Goal: Check status: Check status

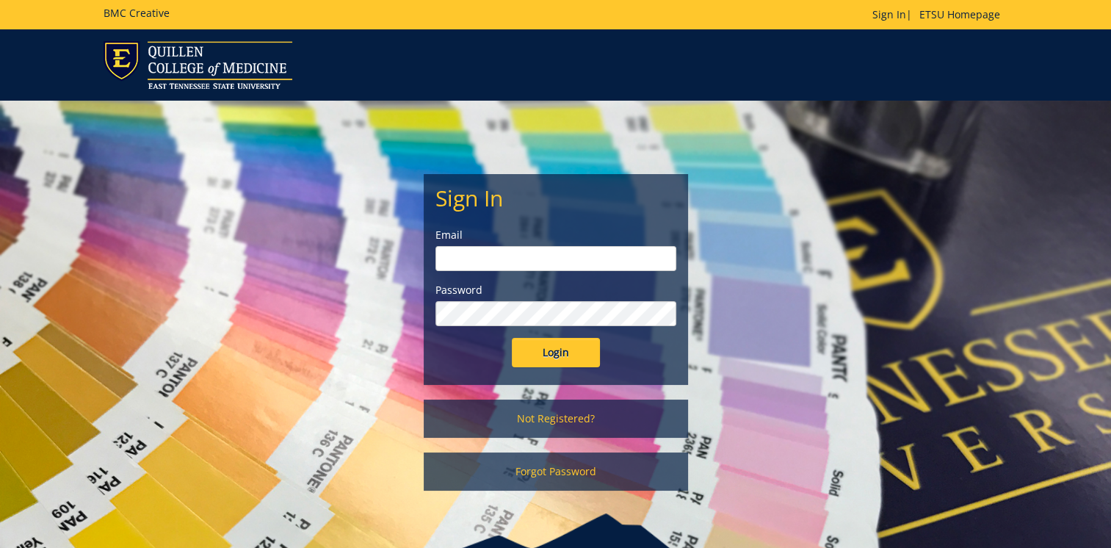
click at [487, 259] on input "email" at bounding box center [556, 258] width 241 height 25
type input "[EMAIL_ADDRESS][DOMAIN_NAME]"
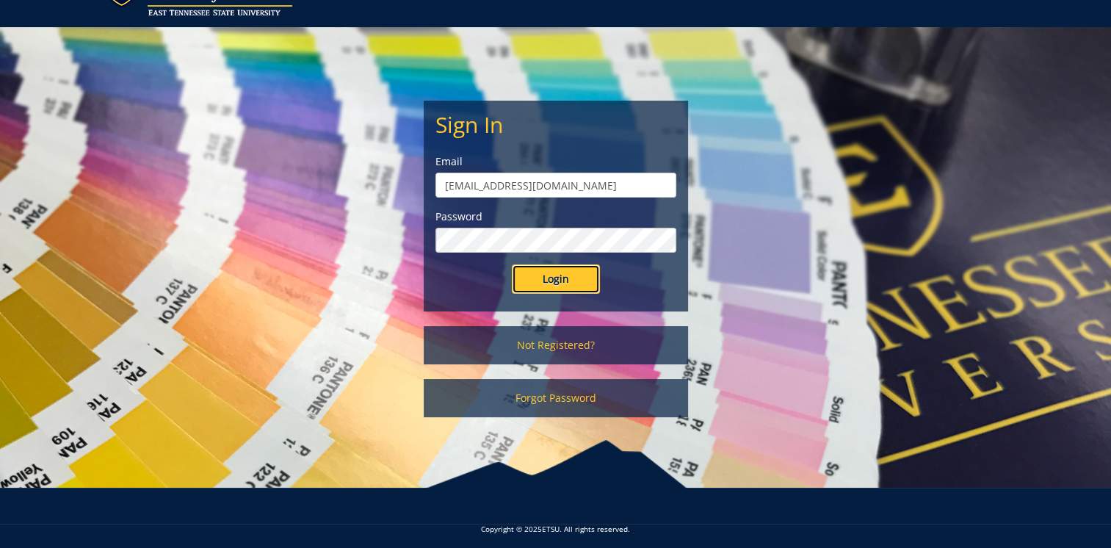
click at [538, 268] on input "Login" at bounding box center [556, 278] width 88 height 29
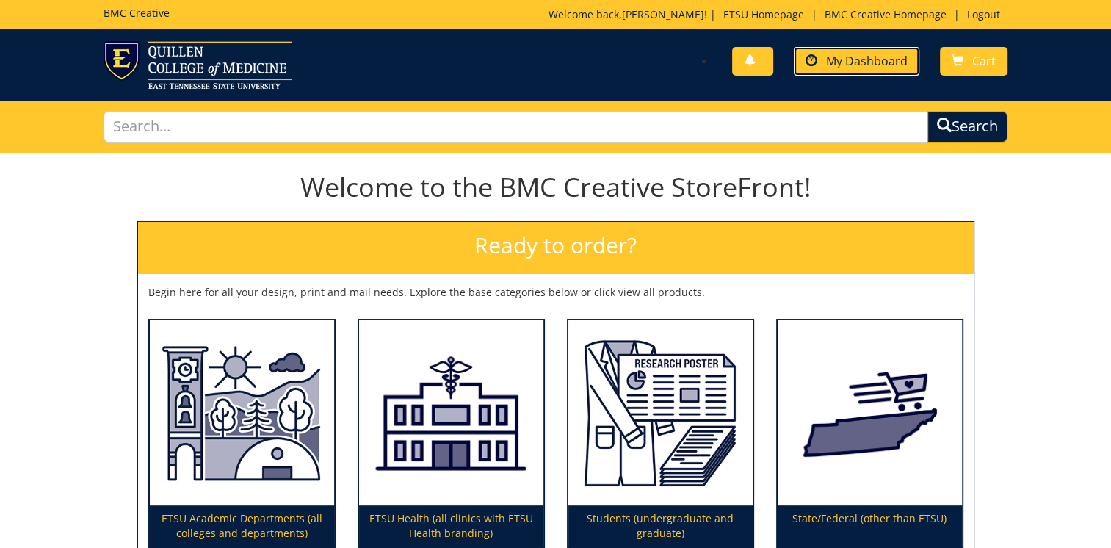
click at [844, 60] on span "My Dashboard" at bounding box center [867, 61] width 82 height 16
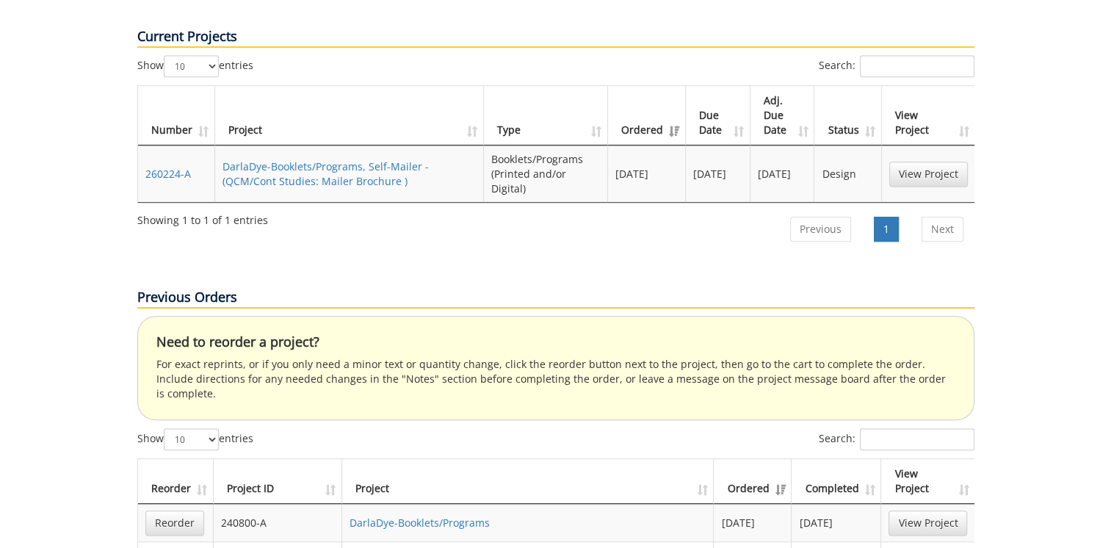
scroll to position [808, 0]
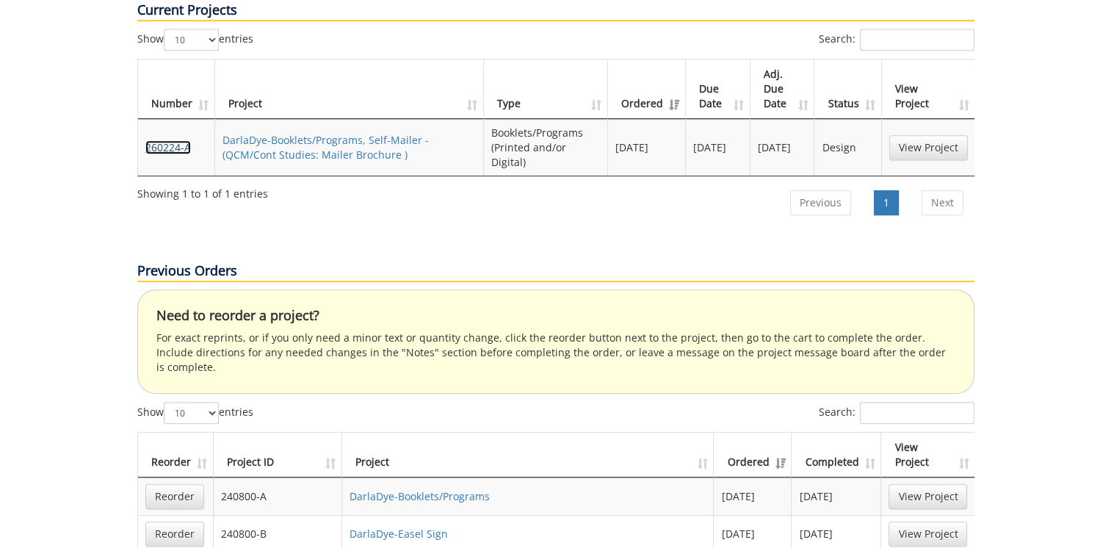
click at [162, 140] on link "260224-A" at bounding box center [168, 147] width 46 height 14
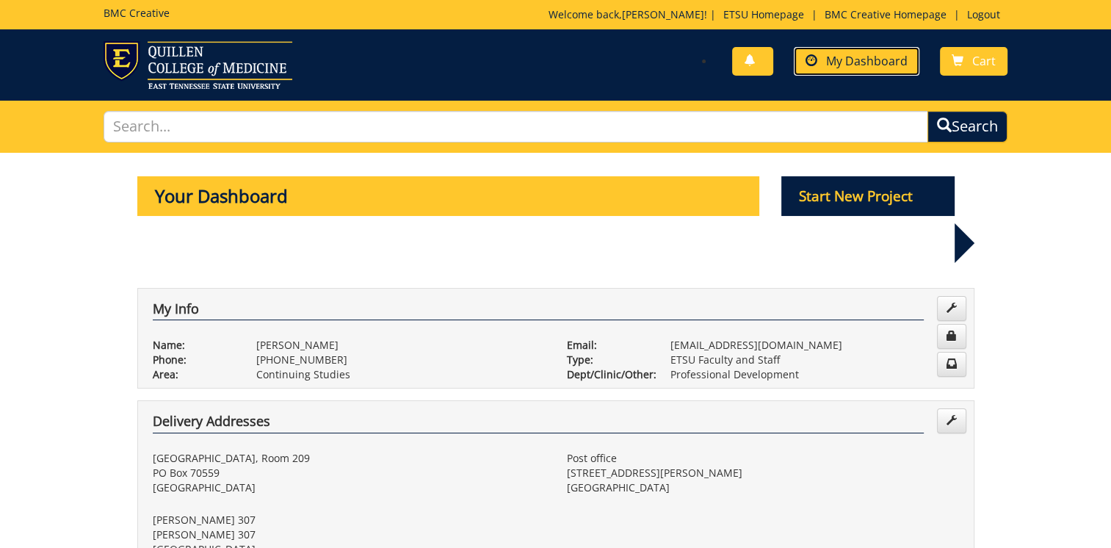
click at [839, 61] on span "My Dashboard" at bounding box center [867, 61] width 82 height 16
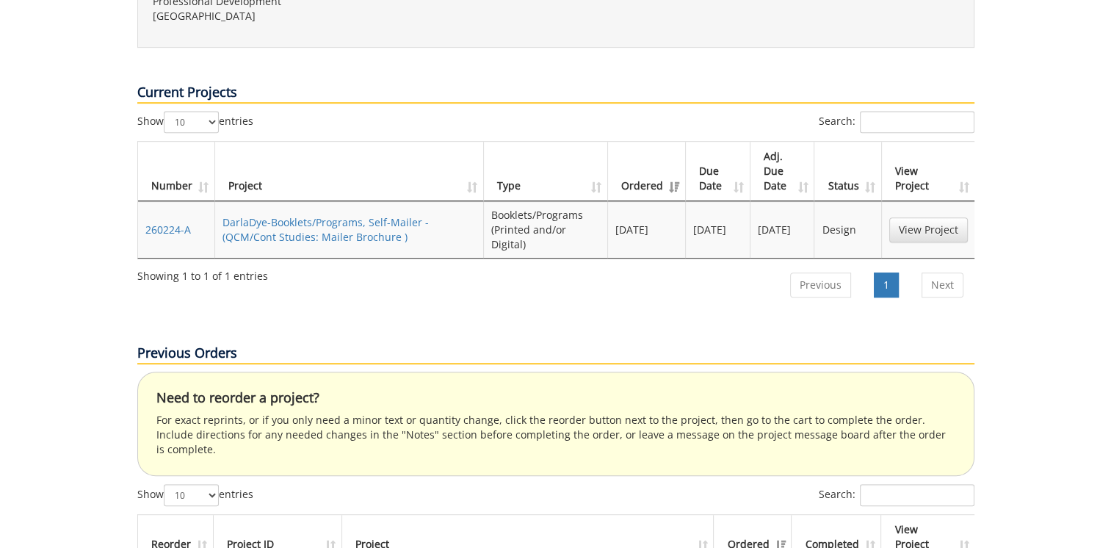
scroll to position [735, 0]
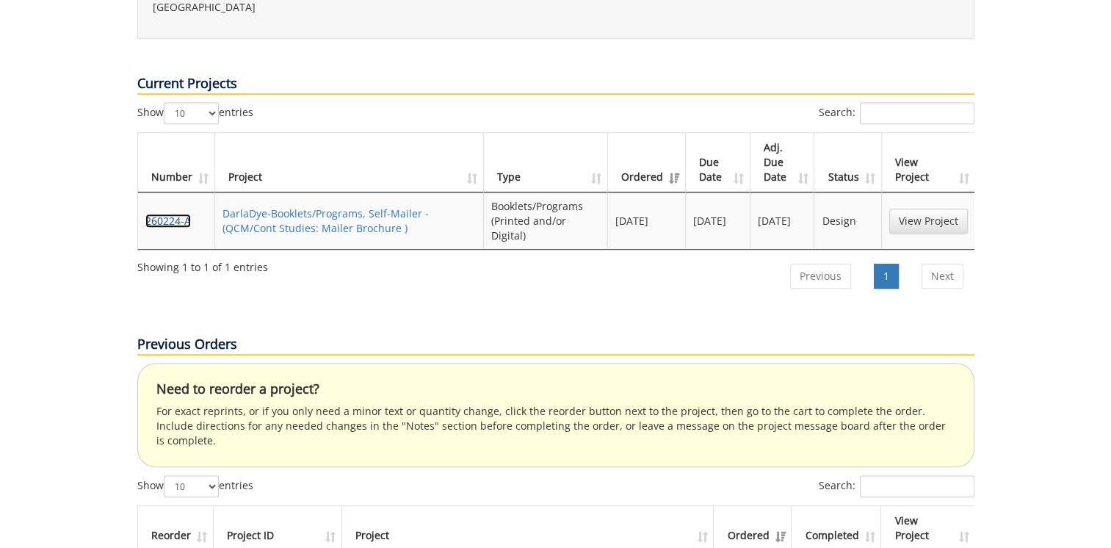
click at [164, 214] on link "260224-A" at bounding box center [168, 221] width 46 height 14
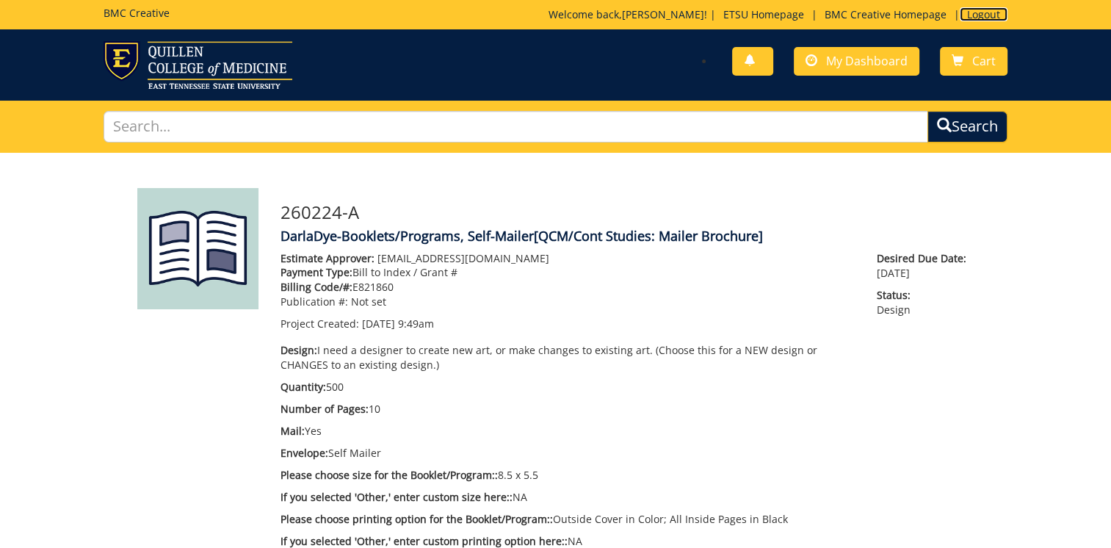
click at [973, 15] on link "Logout" at bounding box center [984, 14] width 48 height 14
